Goal: Task Accomplishment & Management: Use online tool/utility

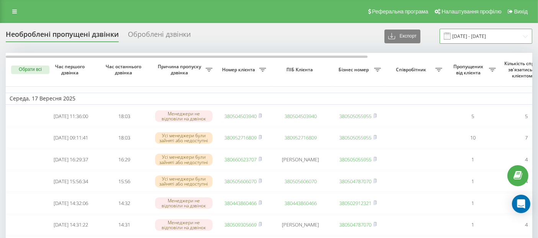
click at [458, 40] on input "17.09.2025 - 17.09.2025" at bounding box center [485, 36] width 93 height 15
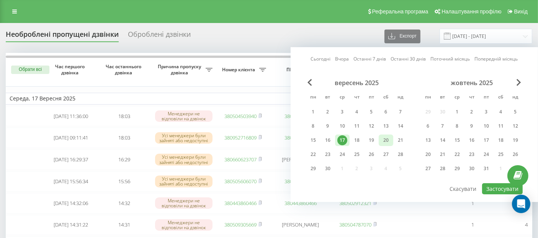
click at [385, 140] on div "20" at bounding box center [386, 140] width 10 height 10
click at [490, 185] on button "Застосувати" at bounding box center [502, 188] width 41 height 11
type input "20.09.2025 - 20.09.2025"
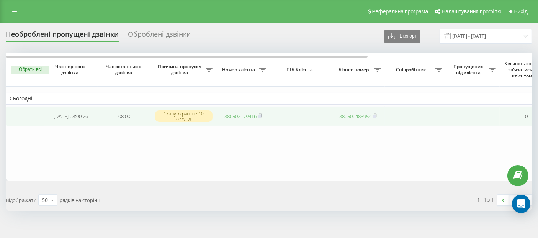
click at [251, 117] on link "380502179416" at bounding box center [240, 115] width 32 height 7
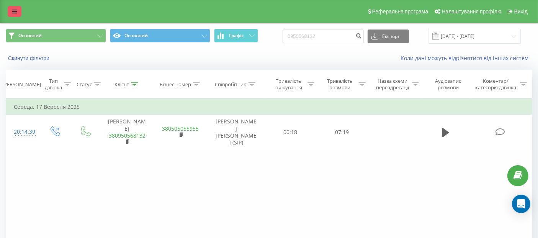
click at [12, 11] on link at bounding box center [15, 11] width 14 height 11
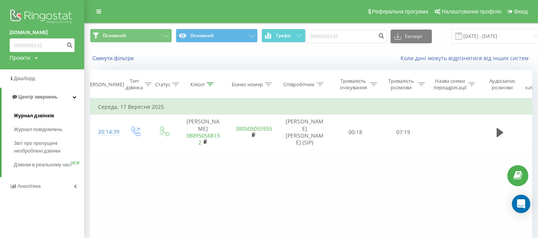
click at [39, 113] on span "Журнал дзвінків" at bounding box center [34, 116] width 41 height 8
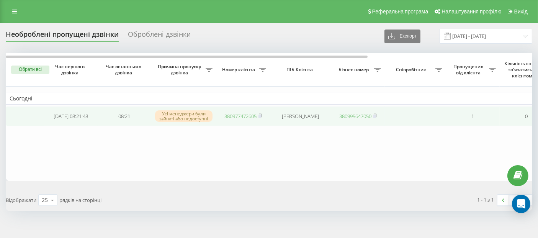
click at [233, 116] on link "380977472605" at bounding box center [240, 115] width 32 height 7
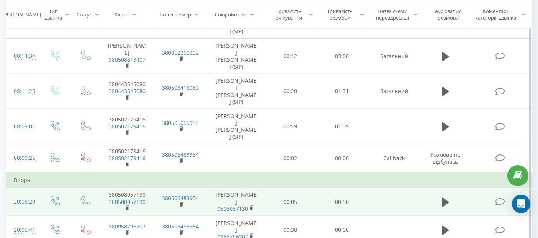
scroll to position [660, 0]
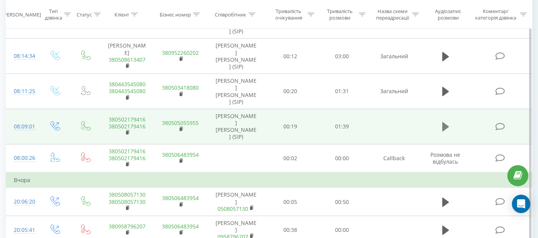
click at [447, 131] on icon at bounding box center [445, 126] width 7 height 9
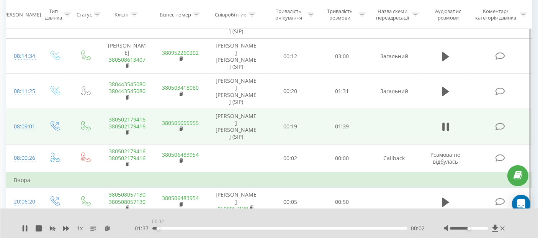
click at [158, 228] on div "00:02" at bounding box center [279, 228] width 255 height 2
click at [162, 228] on div "00:04" at bounding box center [279, 228] width 255 height 2
click at [176, 229] on div "00:09" at bounding box center [279, 228] width 255 height 2
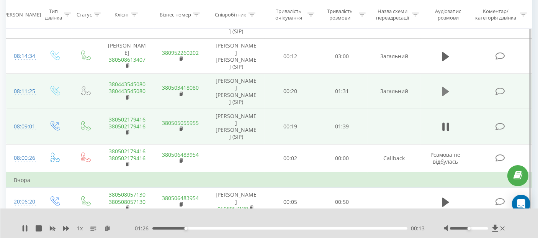
click at [445, 96] on icon at bounding box center [445, 91] width 7 height 9
click at [171, 228] on div "00:07" at bounding box center [279, 228] width 255 height 2
click at [190, 228] on div "00:13" at bounding box center [279, 228] width 255 height 2
click at [202, 228] on div "00:18" at bounding box center [279, 228] width 255 height 2
click at [227, 228] on div "00:27" at bounding box center [279, 228] width 255 height 2
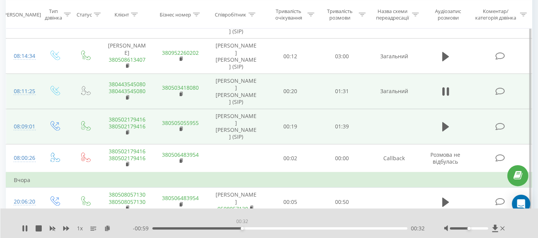
click at [242, 228] on div "00:32" at bounding box center [279, 228] width 255 height 2
click at [257, 228] on div "00:37" at bounding box center [279, 228] width 255 height 2
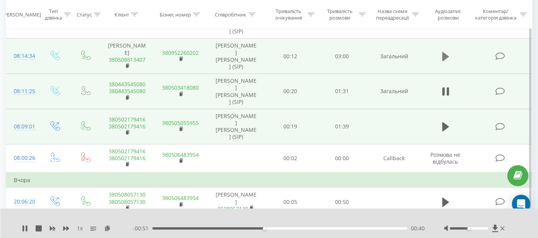
click at [444, 61] on icon at bounding box center [445, 56] width 7 height 9
click at [160, 227] on div "- 02:59 00:00 00:00" at bounding box center [279, 228] width 292 height 8
click at [164, 228] on div "00:08" at bounding box center [279, 228] width 255 height 2
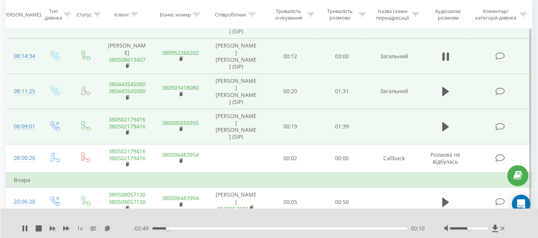
click at [442, 26] on icon at bounding box center [445, 21] width 7 height 9
click at [171, 226] on div "- 01:50 00:01 00:01" at bounding box center [279, 228] width 292 height 8
click at [171, 228] on div "00:02" at bounding box center [279, 228] width 255 height 2
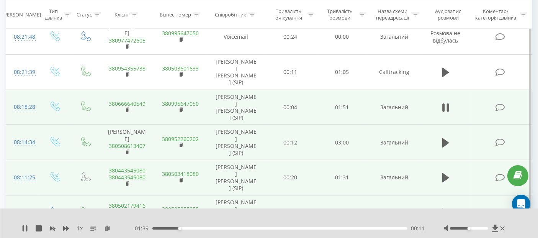
scroll to position [564, 0]
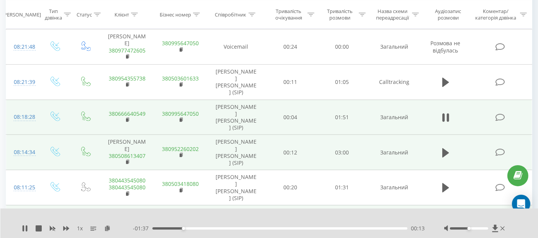
click at [198, 226] on div "- 01:37 00:13 00:13" at bounding box center [279, 228] width 292 height 8
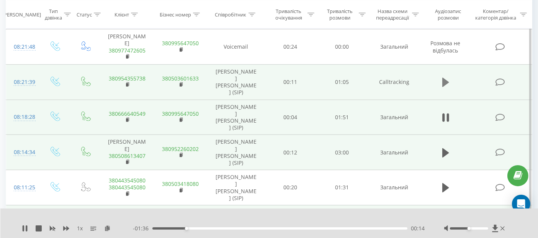
click at [442, 87] on icon at bounding box center [445, 82] width 7 height 9
click at [171, 230] on div "- 01:04 00:00 00:00" at bounding box center [279, 228] width 292 height 8
click at [180, 228] on div "00:07" at bounding box center [279, 228] width 255 height 2
click at [141, 82] on link "380954355738" at bounding box center [127, 78] width 37 height 7
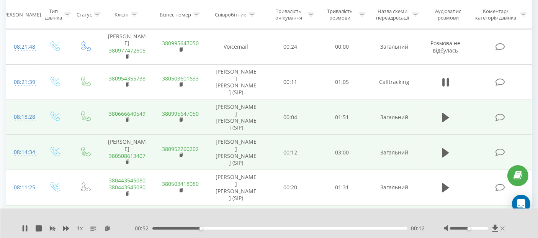
click at [502, 227] on icon at bounding box center [502, 228] width 4 height 6
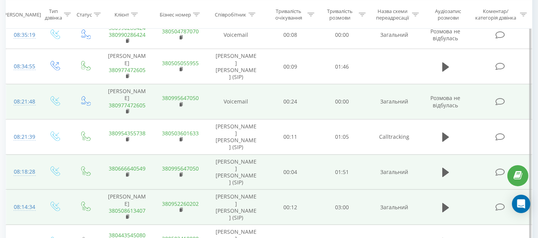
scroll to position [504, 0]
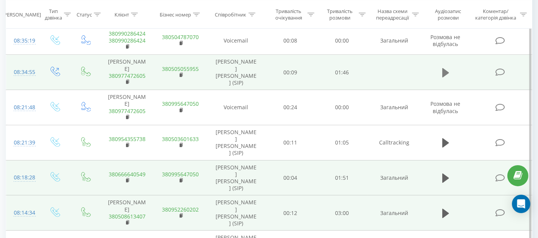
click at [447, 78] on icon at bounding box center [445, 72] width 7 height 11
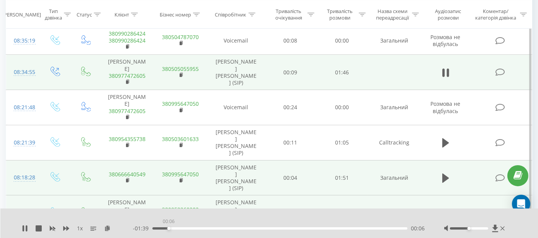
click at [168, 228] on div "00:06" at bounding box center [279, 228] width 255 height 2
click at [134, 79] on link "380977472605" at bounding box center [127, 75] width 37 height 7
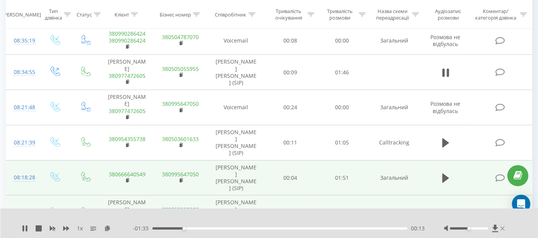
click at [502, 228] on icon at bounding box center [502, 228] width 4 height 4
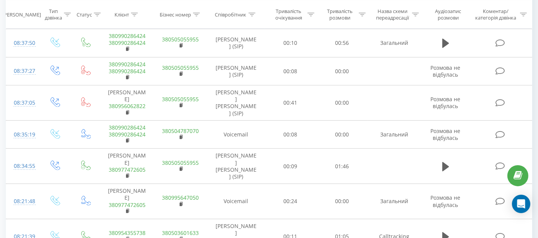
scroll to position [0, 0]
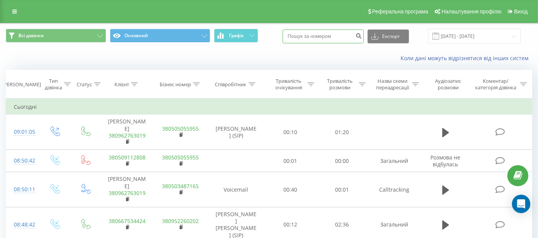
click at [353, 30] on input at bounding box center [322, 36] width 81 height 14
paste input "066 624 4513"
type input "066 624 4513"
click at [364, 42] on button "submit" at bounding box center [358, 36] width 10 height 14
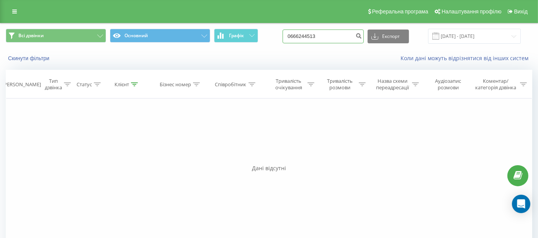
drag, startPoint x: 355, startPoint y: 37, endPoint x: 264, endPoint y: 30, distance: 91.7
click at [264, 30] on div "Всі дзвінки Основний Графік 0666244513 Експорт .csv .xls .xlsx [DATE] - [DATE]" at bounding box center [269, 36] width 526 height 15
